Goal: Task Accomplishment & Management: Use online tool/utility

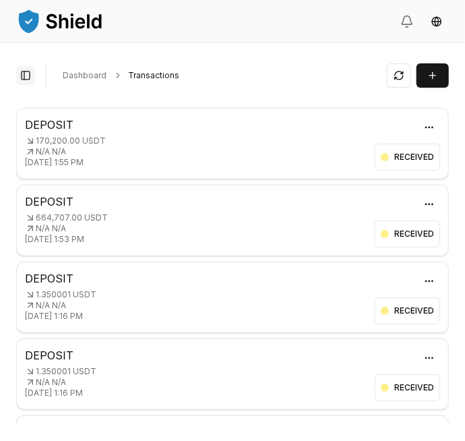
click at [25, 77] on button "Toggle Sidebar" at bounding box center [25, 75] width 19 height 19
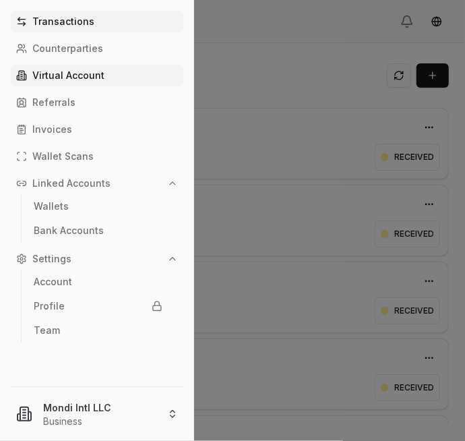
click at [75, 77] on p "Virtual Account" at bounding box center [68, 75] width 72 height 9
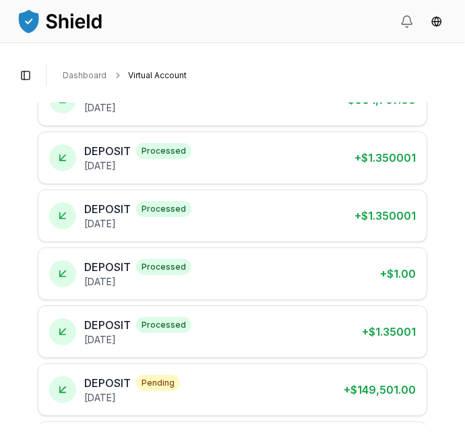
scroll to position [258, 0]
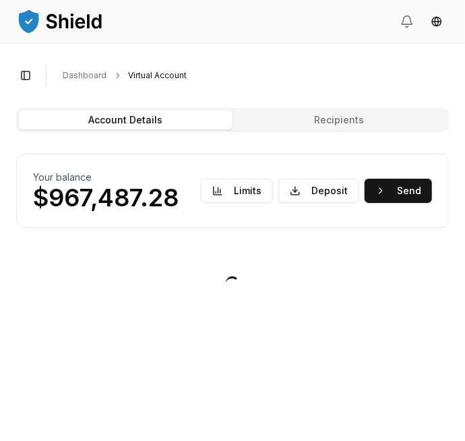
scroll to position [0, 0]
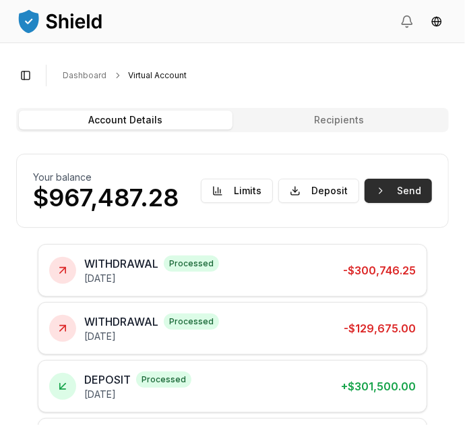
click at [418, 185] on button "Send" at bounding box center [398, 191] width 67 height 24
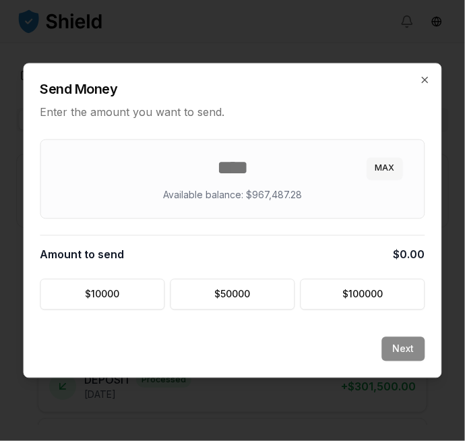
click at [394, 167] on button "MAX" at bounding box center [385, 169] width 36 height 22
type input "******"
click at [411, 342] on button "Next" at bounding box center [403, 349] width 43 height 24
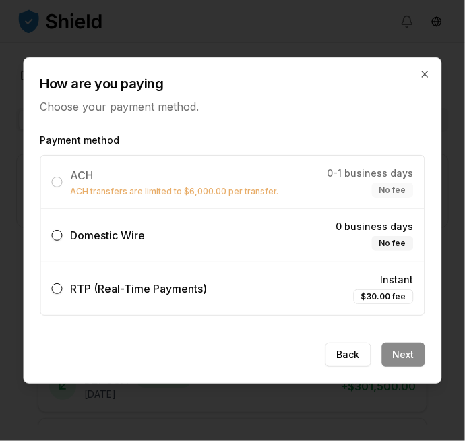
click at [59, 236] on button "Domestic Wire 0 business days No fee" at bounding box center [57, 235] width 11 height 11
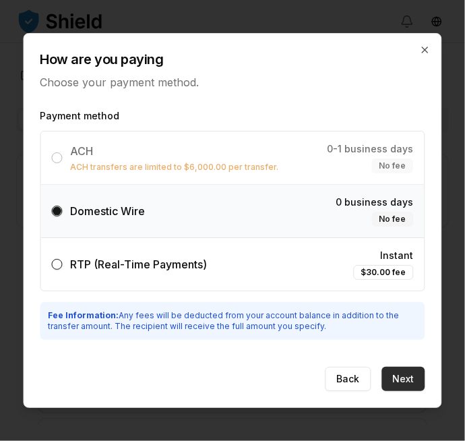
click at [412, 369] on button "Next" at bounding box center [403, 379] width 43 height 24
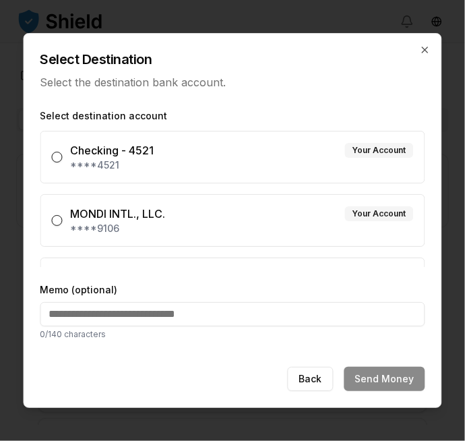
click at [59, 220] on button "MONDI INTL., LLC. Your Account ****9106" at bounding box center [57, 220] width 11 height 11
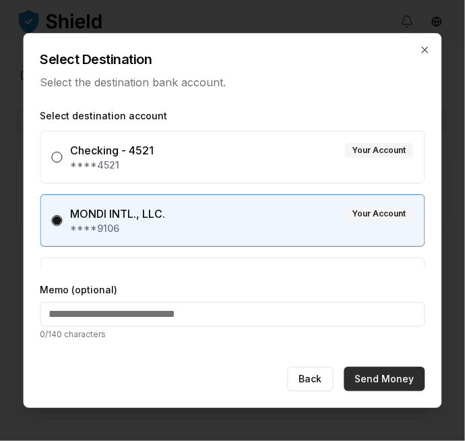
click at [405, 377] on button "Send Money" at bounding box center [384, 379] width 81 height 24
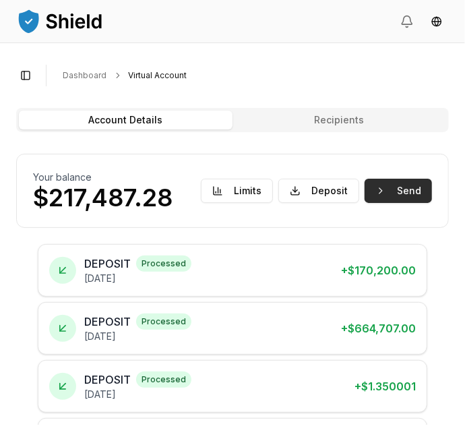
click at [398, 190] on button "Send" at bounding box center [398, 191] width 67 height 24
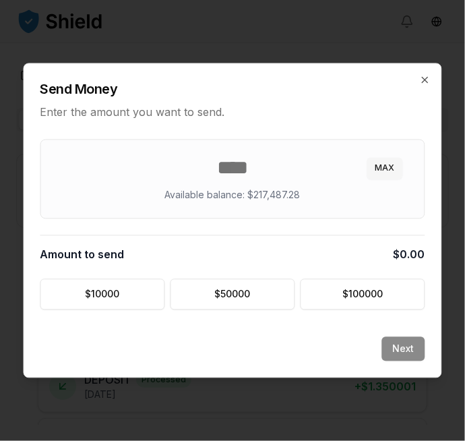
click at [389, 166] on button "MAX" at bounding box center [385, 169] width 36 height 22
type input "*********"
click at [411, 345] on button "Next" at bounding box center [403, 349] width 43 height 24
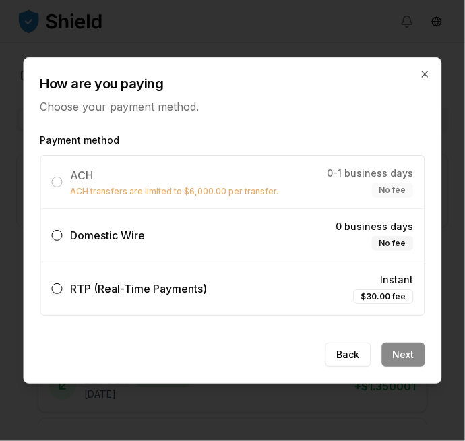
click at [55, 233] on button "Domestic Wire 0 business days No fee" at bounding box center [57, 235] width 11 height 11
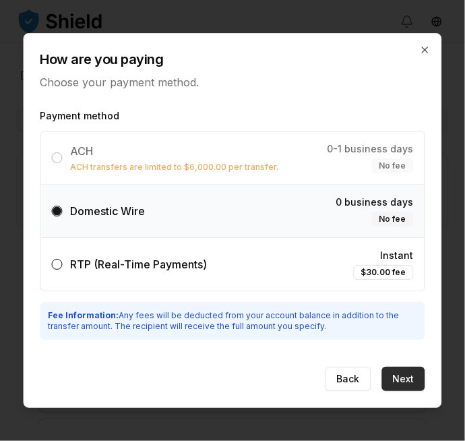
click at [414, 374] on button "Next" at bounding box center [403, 379] width 43 height 24
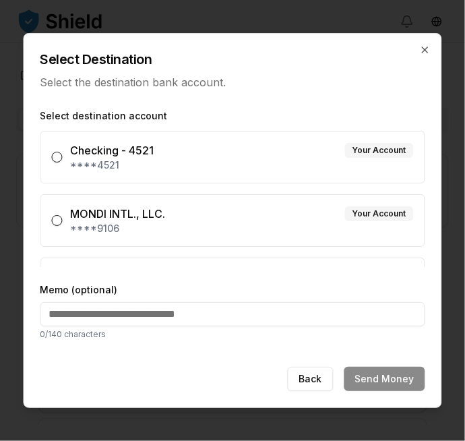
click at [58, 220] on button "MONDI INTL., LLC. Your Account ****9106" at bounding box center [57, 220] width 11 height 11
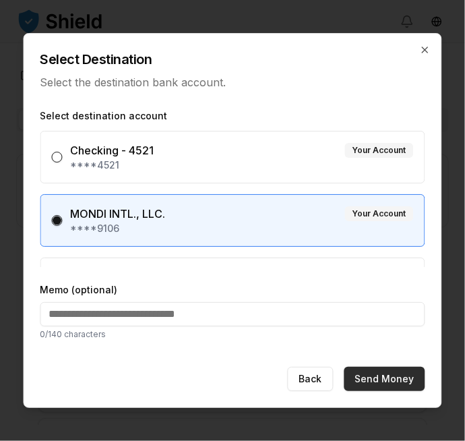
click at [391, 379] on button "Send Money" at bounding box center [384, 379] width 81 height 24
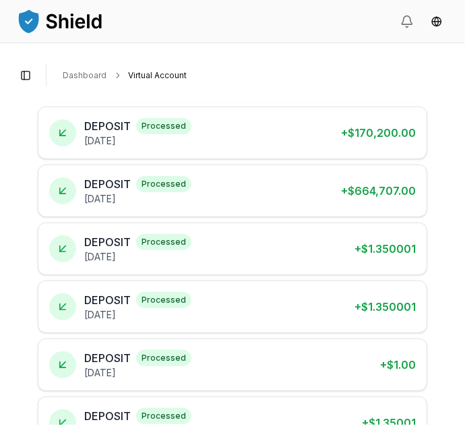
scroll to position [258, 0]
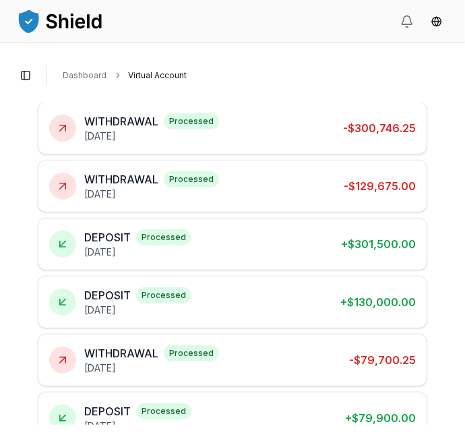
scroll to position [255, 0]
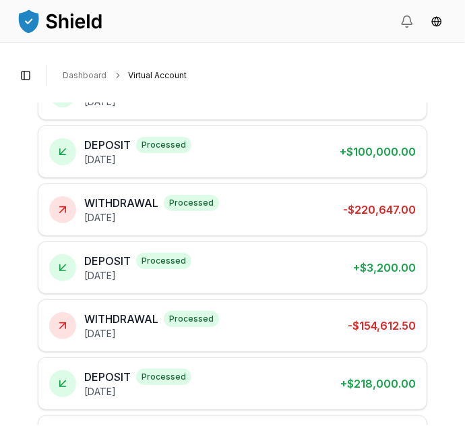
scroll to position [258, 0]
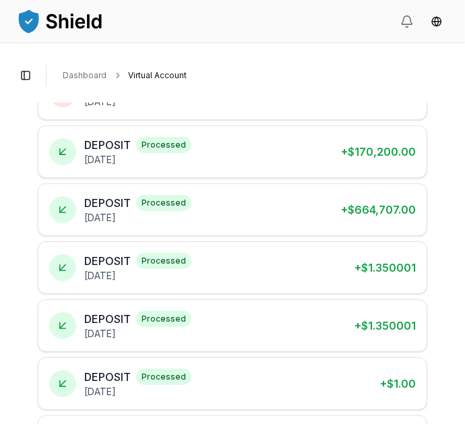
scroll to position [258, 0]
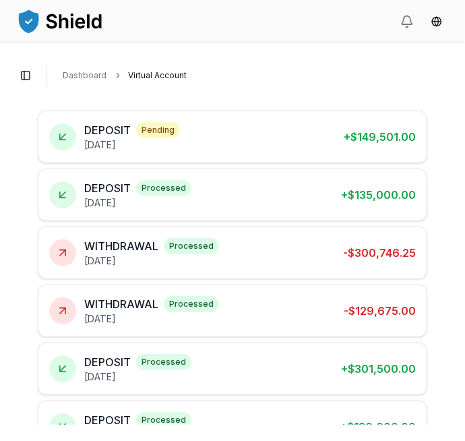
scroll to position [0, 0]
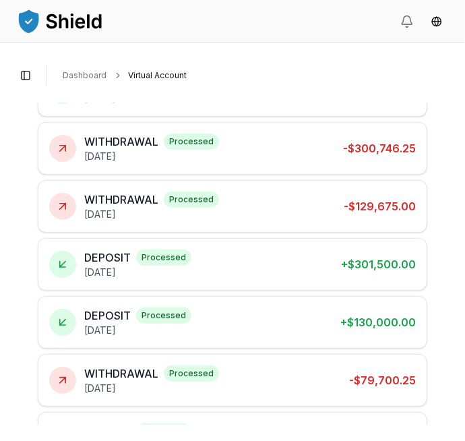
scroll to position [258, 0]
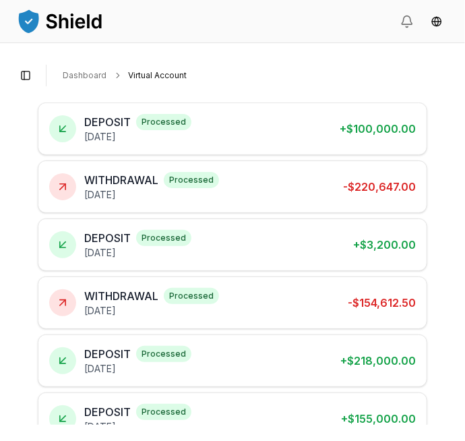
scroll to position [258, 0]
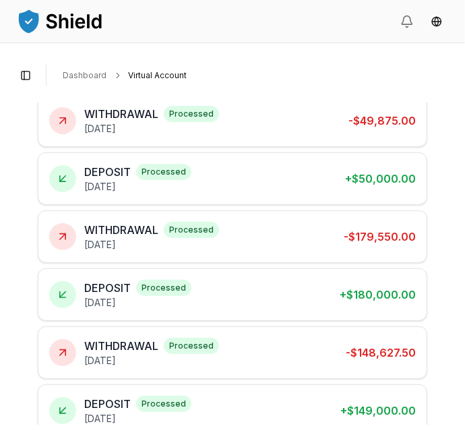
scroll to position [258, 0]
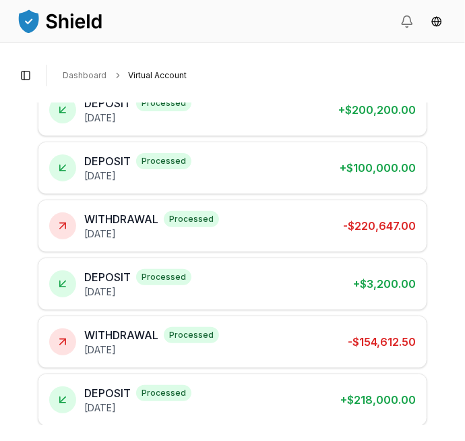
scroll to position [258, 0]
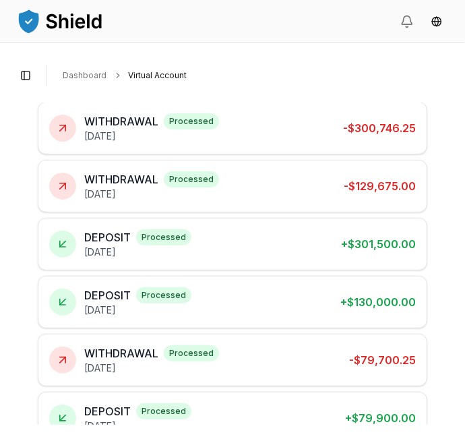
scroll to position [65, 0]
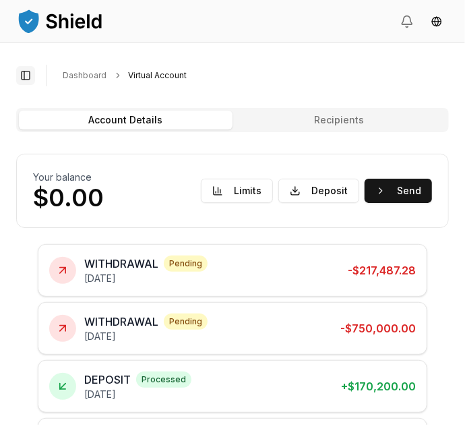
click at [28, 66] on button "Toggle Sidebar" at bounding box center [25, 75] width 19 height 19
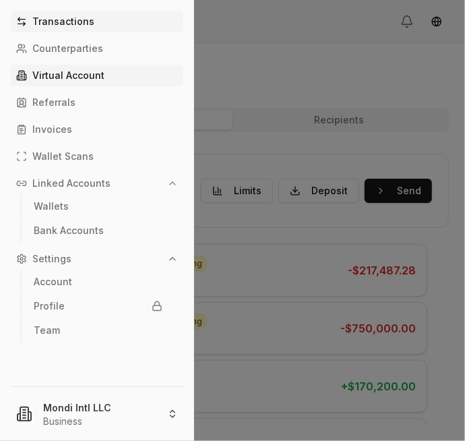
click at [75, 13] on link "Transactions" at bounding box center [97, 22] width 172 height 22
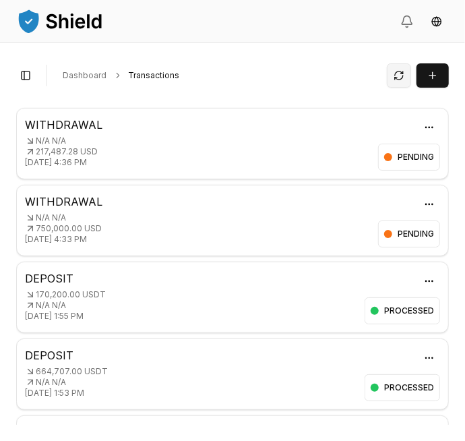
click at [401, 74] on button at bounding box center [399, 75] width 24 height 24
click at [27, 77] on button "Toggle Sidebar" at bounding box center [25, 75] width 19 height 19
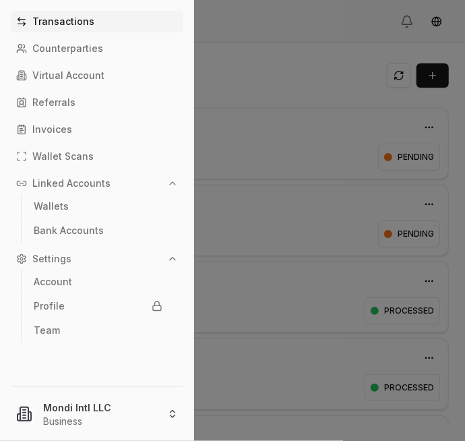
click at [430, 338] on div at bounding box center [232, 220] width 465 height 441
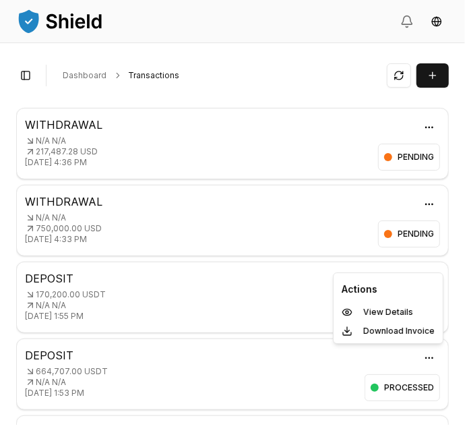
click at [433, 124] on html "Transactions Counterparties Virtual Account Referrals Invoices Wallet Scans Lin…" at bounding box center [232, 220] width 465 height 441
click at [396, 79] on button at bounding box center [399, 75] width 24 height 24
